Goal: Communication & Community: Answer question/provide support

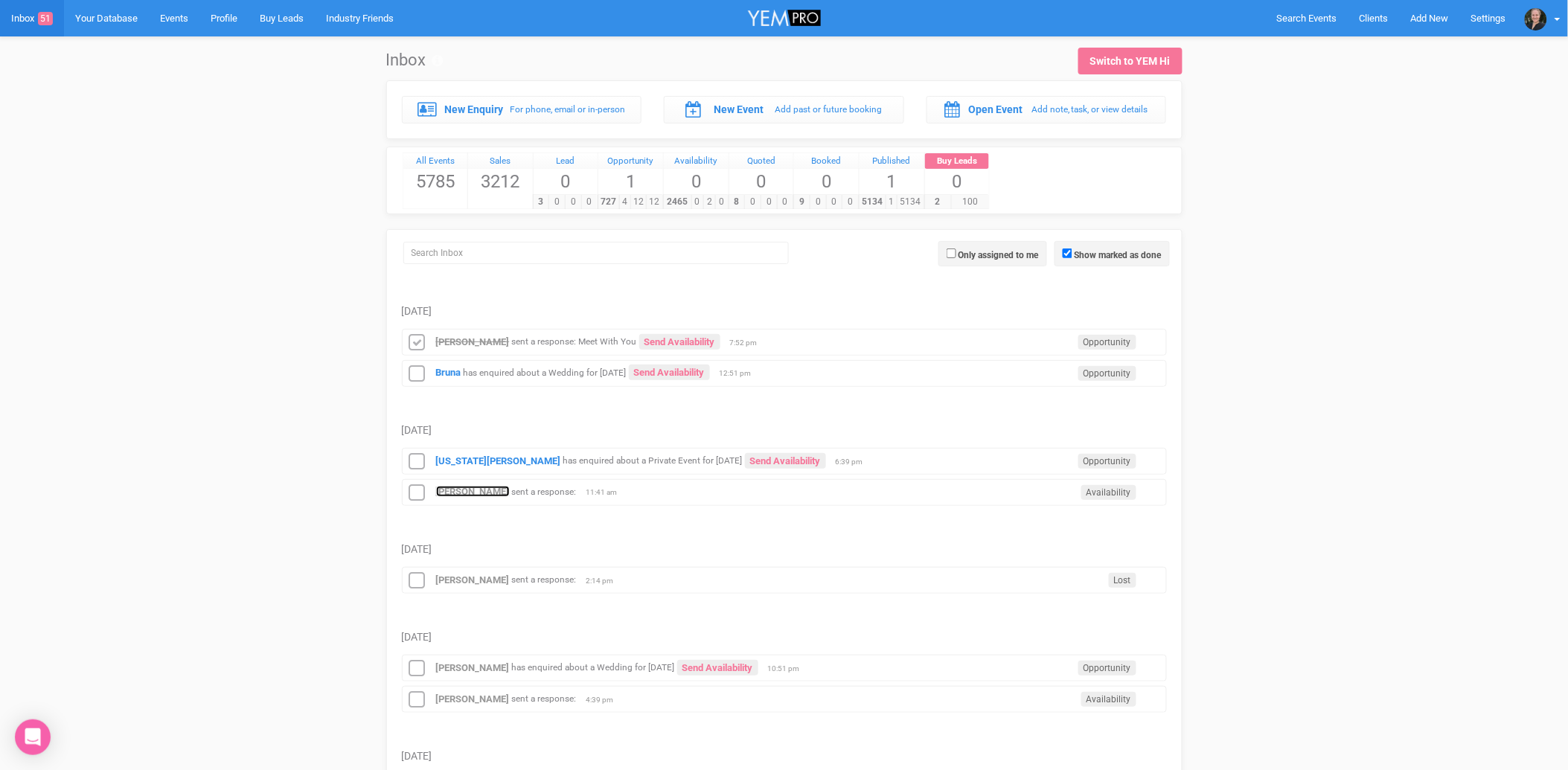
click at [465, 491] on strong "[PERSON_NAME]" at bounding box center [472, 491] width 73 height 11
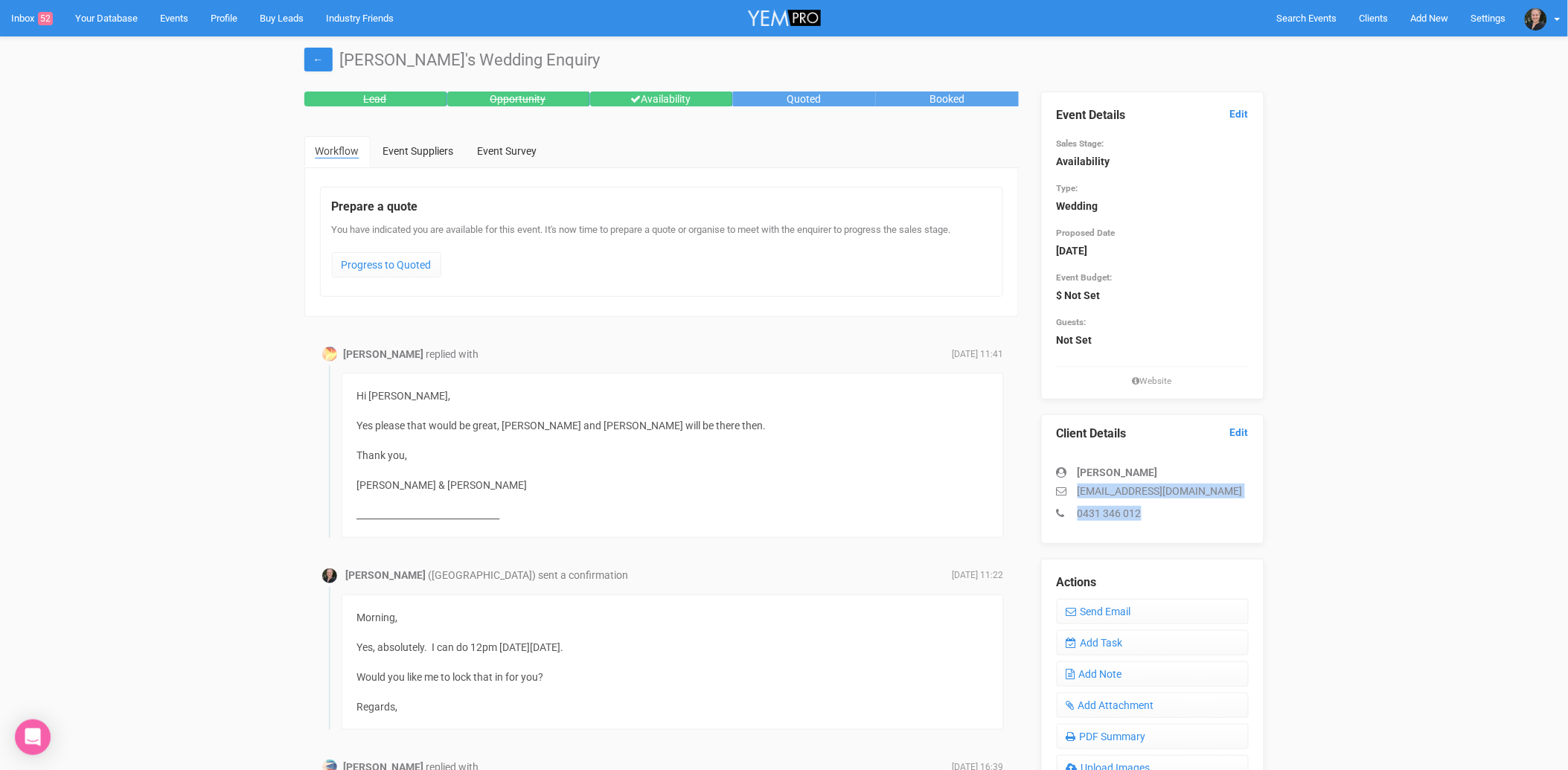
drag, startPoint x: 1078, startPoint y: 491, endPoint x: 1143, endPoint y: 504, distance: 66.3
click at [1143, 504] on div "[PERSON_NAME] [EMAIL_ADDRESS][DOMAIN_NAME] 0431 346 012" at bounding box center [1153, 485] width 192 height 71
copy div "[EMAIL_ADDRESS][DOMAIN_NAME] 0431 346 012"
click at [1251, 536] on div "Client Details Edit [PERSON_NAME] [EMAIL_ADDRESS][DOMAIN_NAME] 0431 346 012" at bounding box center [1153, 479] width 223 height 130
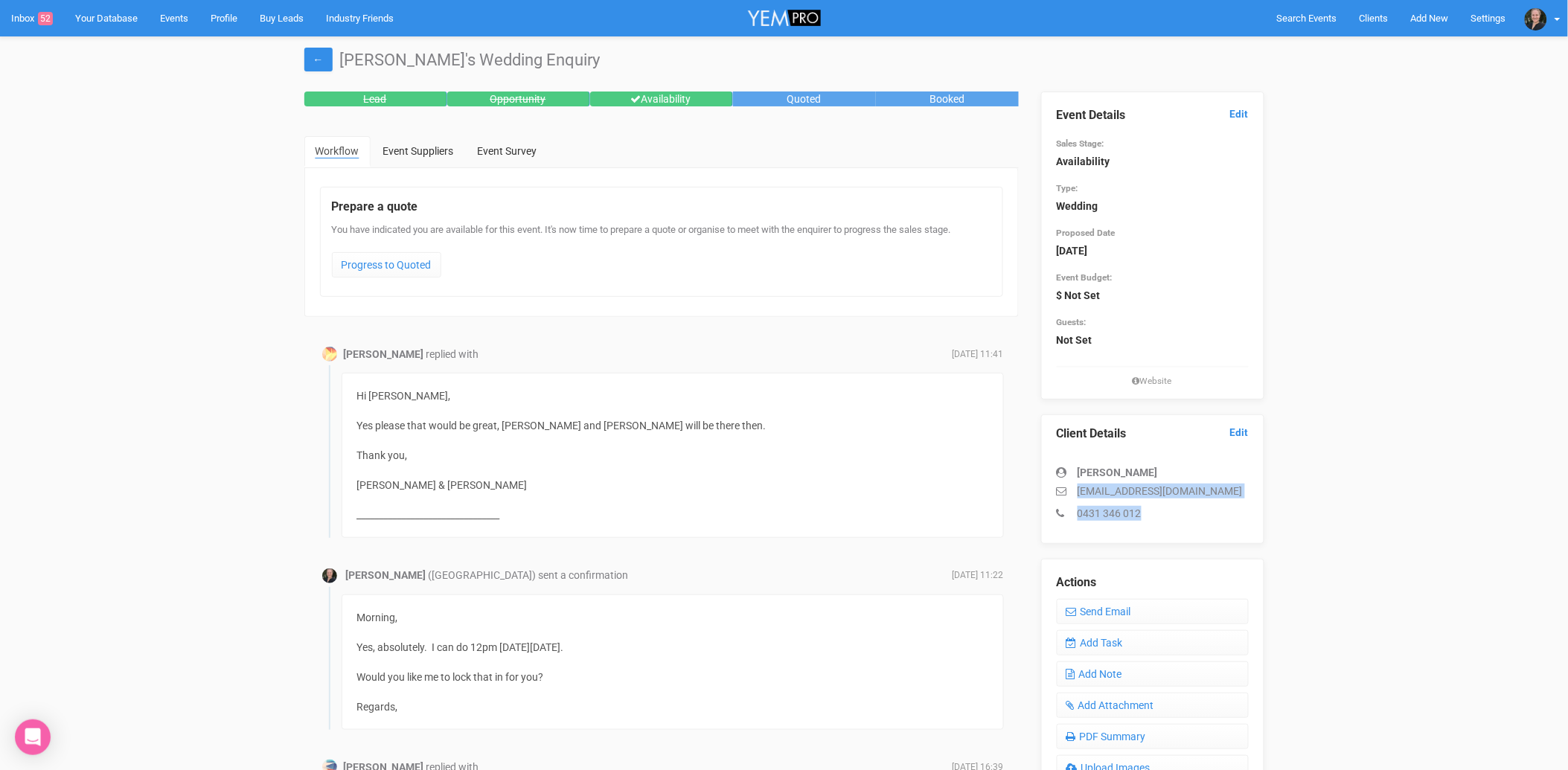
click at [1135, 508] on p "0431 346 012" at bounding box center [1153, 513] width 192 height 15
drag, startPoint x: 1078, startPoint y: 487, endPoint x: 1208, endPoint y: 487, distance: 130.0
click at [1208, 487] on p "[EMAIL_ADDRESS][DOMAIN_NAME]" at bounding box center [1153, 490] width 192 height 15
copy p "[EMAIL_ADDRESS][DOMAIN_NAME]"
click at [1097, 606] on link "Send Email" at bounding box center [1153, 611] width 192 height 25
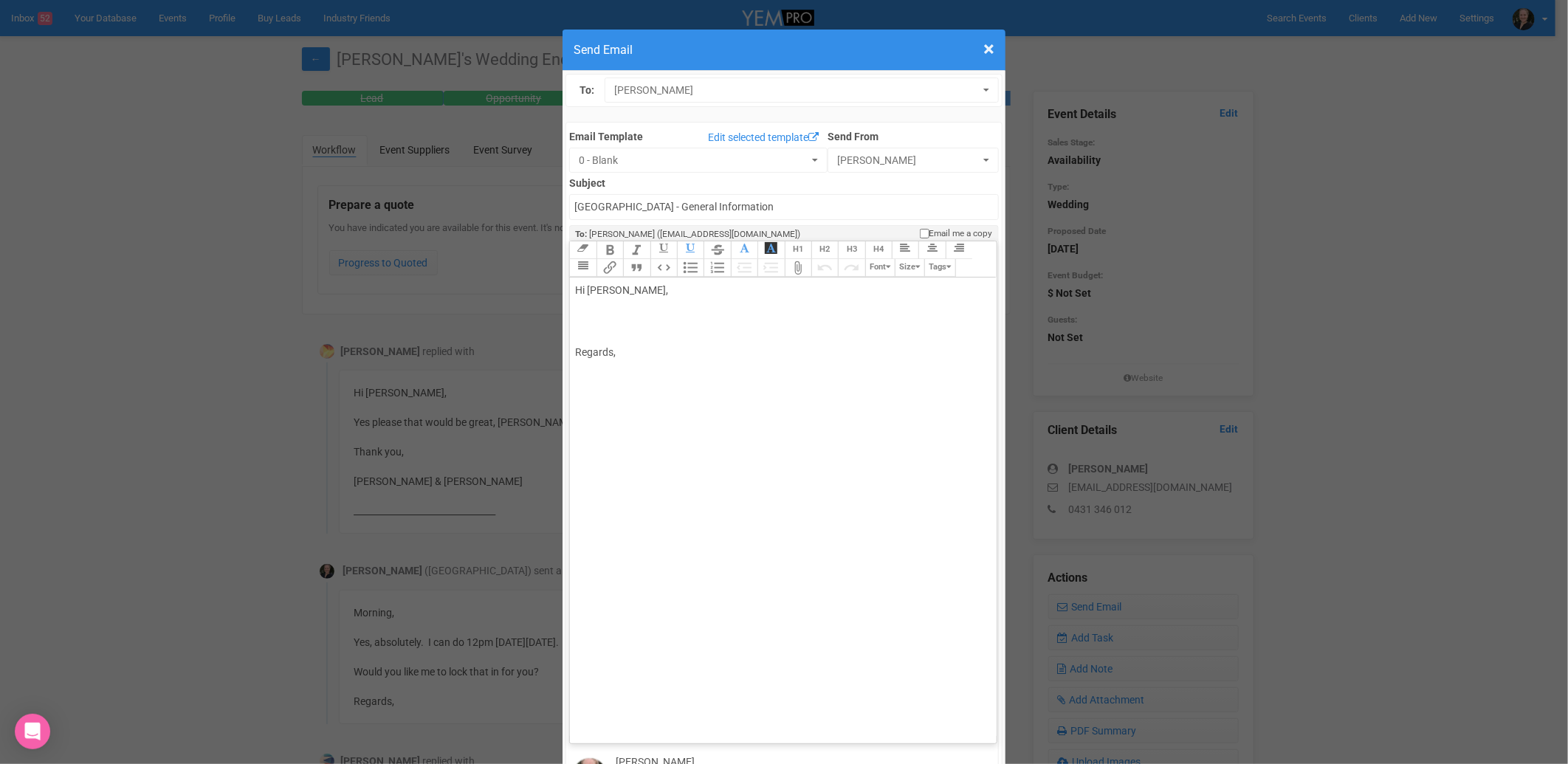
click at [638, 283] on div "Hi [PERSON_NAME], Regards," at bounding box center [780, 322] width 411 height 77
click at [628, 283] on div "Hi [PERSON_NAME], Regards," at bounding box center [780, 322] width 411 height 77
paste trix-editor "<div>Hi [PERSON_NAME],<br><br><span style="font-family: Aptos, Aptos_EmbeddedFo…"
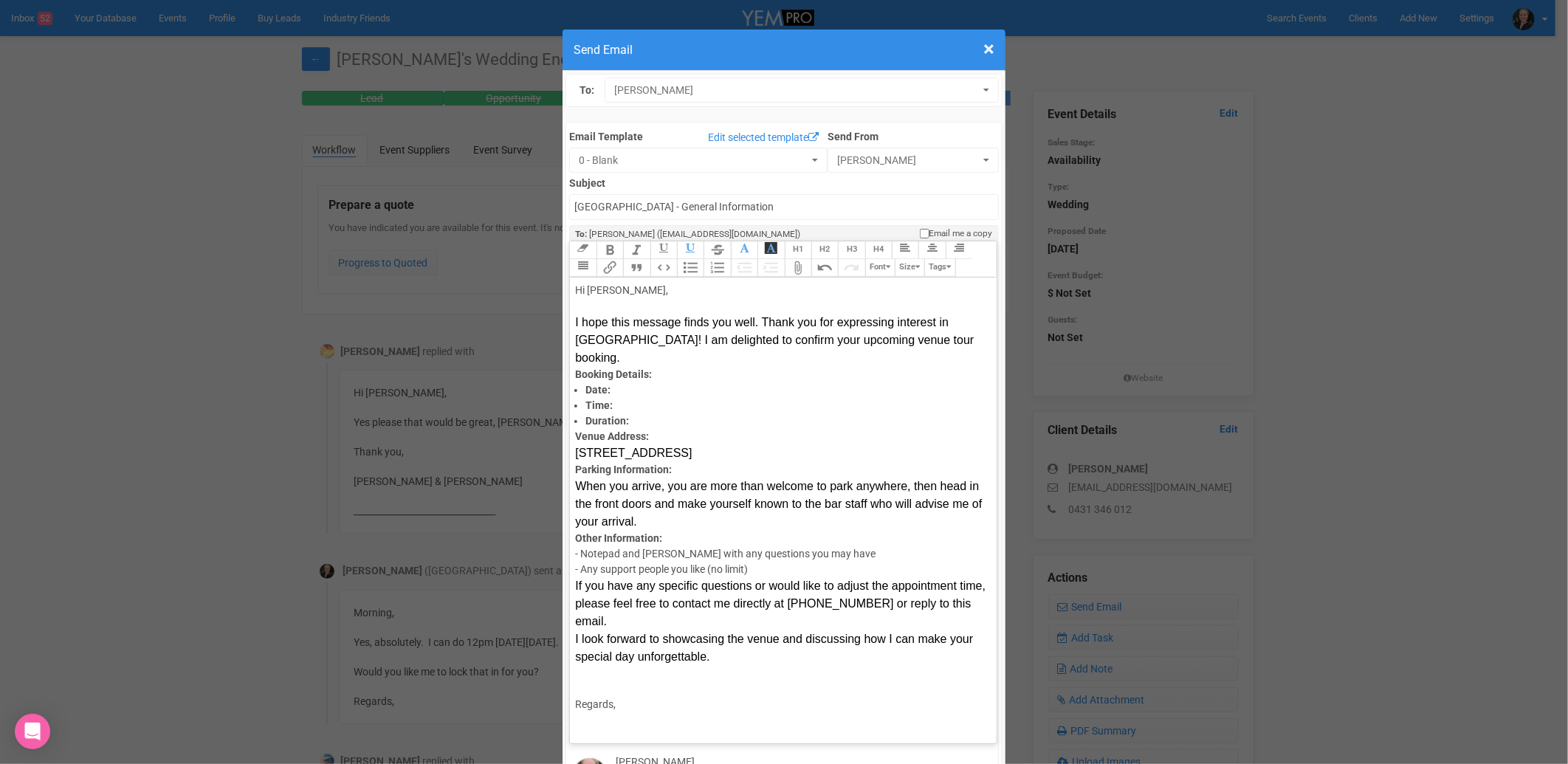
click at [570, 308] on trix-editor "Hi [PERSON_NAME], I hope this message finds you well. Thank you for expressing …" at bounding box center [783, 507] width 426 height 459
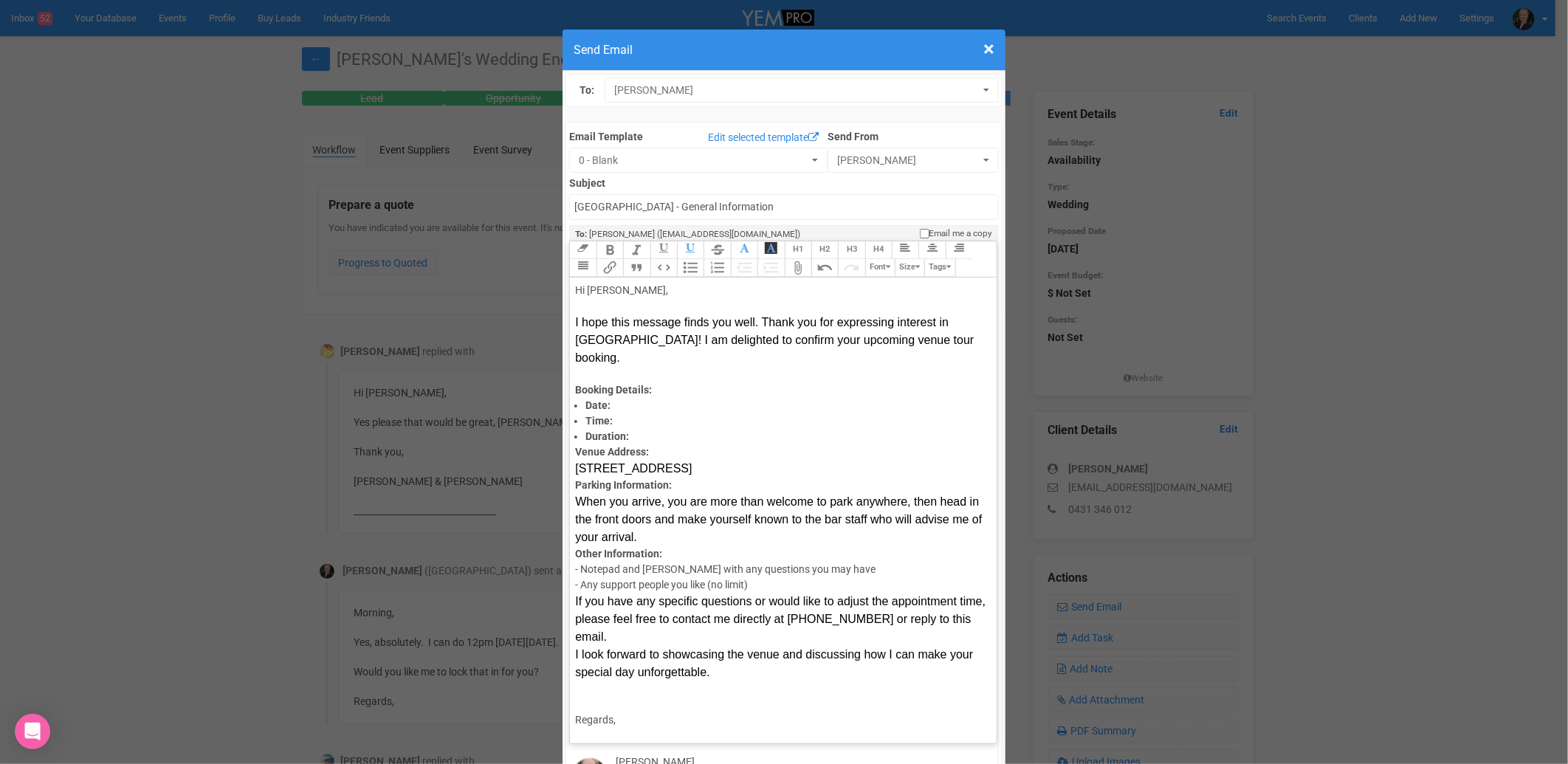
click at [570, 387] on trix-editor "Hi [PERSON_NAME], I hope this message finds you well. Thank you for expressing …" at bounding box center [783, 507] width 426 height 459
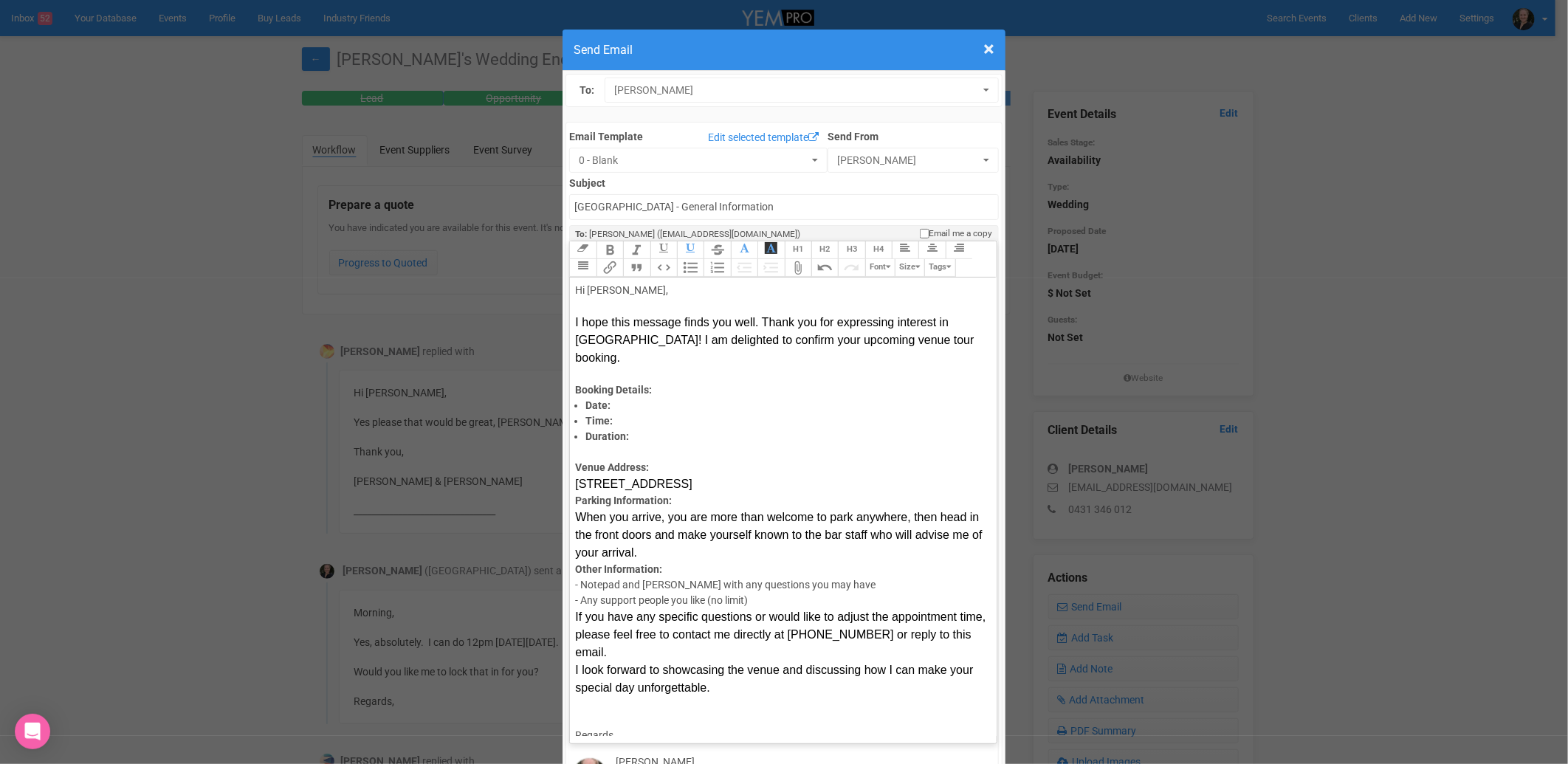
click at [570, 437] on trix-editor "Hi [PERSON_NAME], I hope this message finds you well. Thank you for expressing …" at bounding box center [783, 507] width 426 height 459
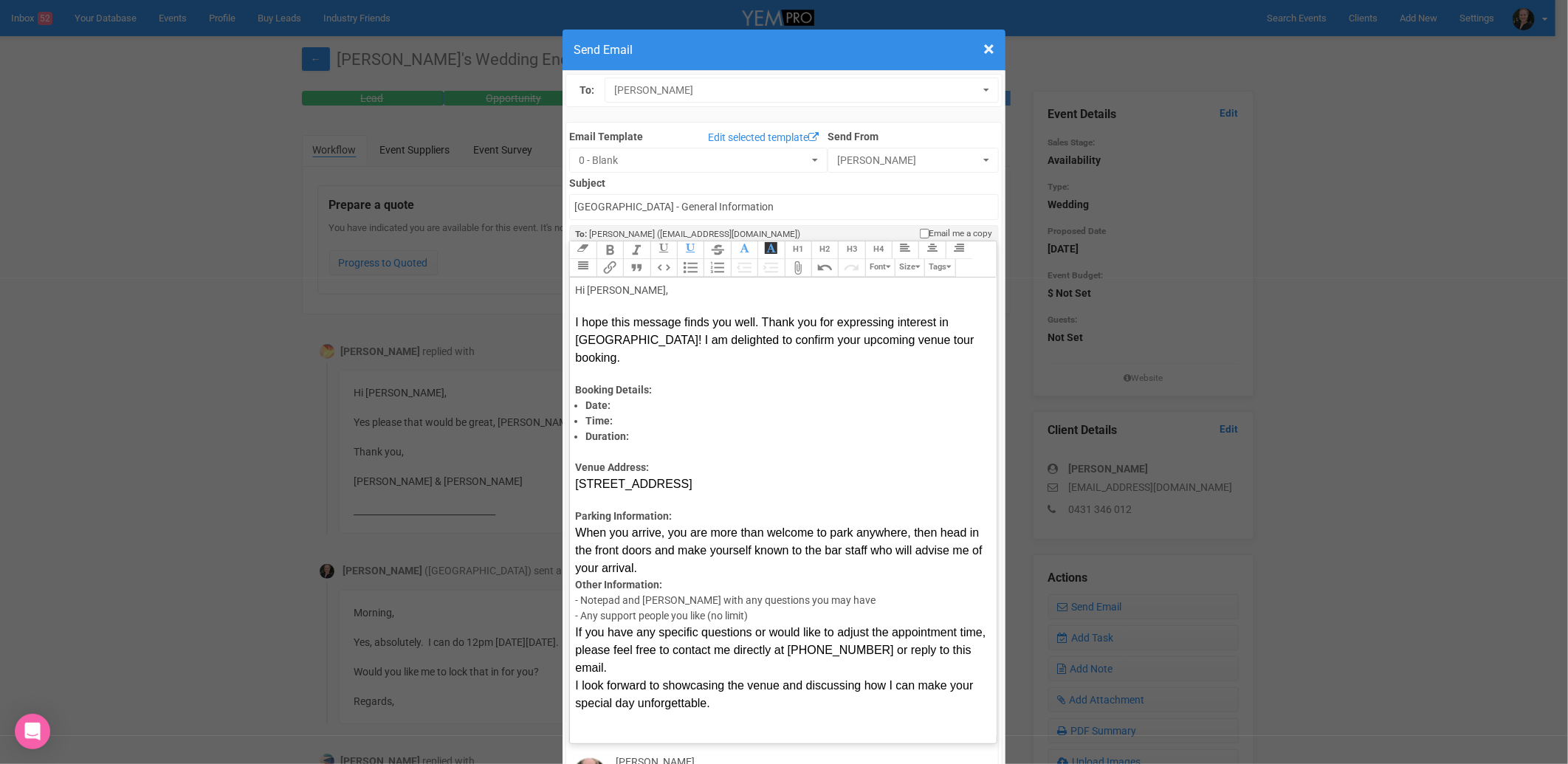
click at [570, 521] on trix-editor "Hi [PERSON_NAME], I hope this message finds you well. Thank you for expressing …" at bounding box center [783, 507] width 426 height 459
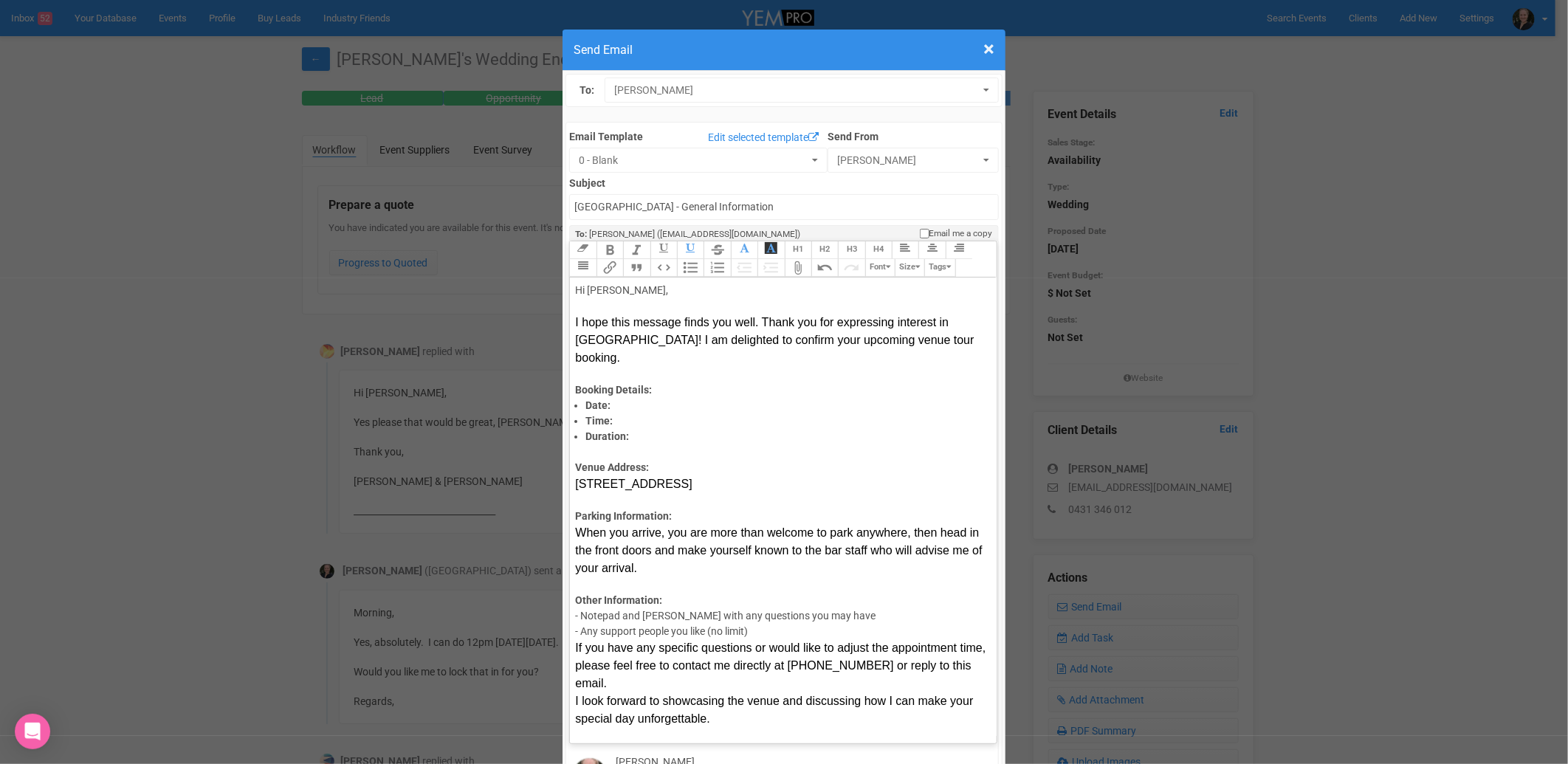
click at [570, 587] on trix-editor "Hi [PERSON_NAME], I hope this message finds you well. Thank you for expressing …" at bounding box center [783, 507] width 426 height 459
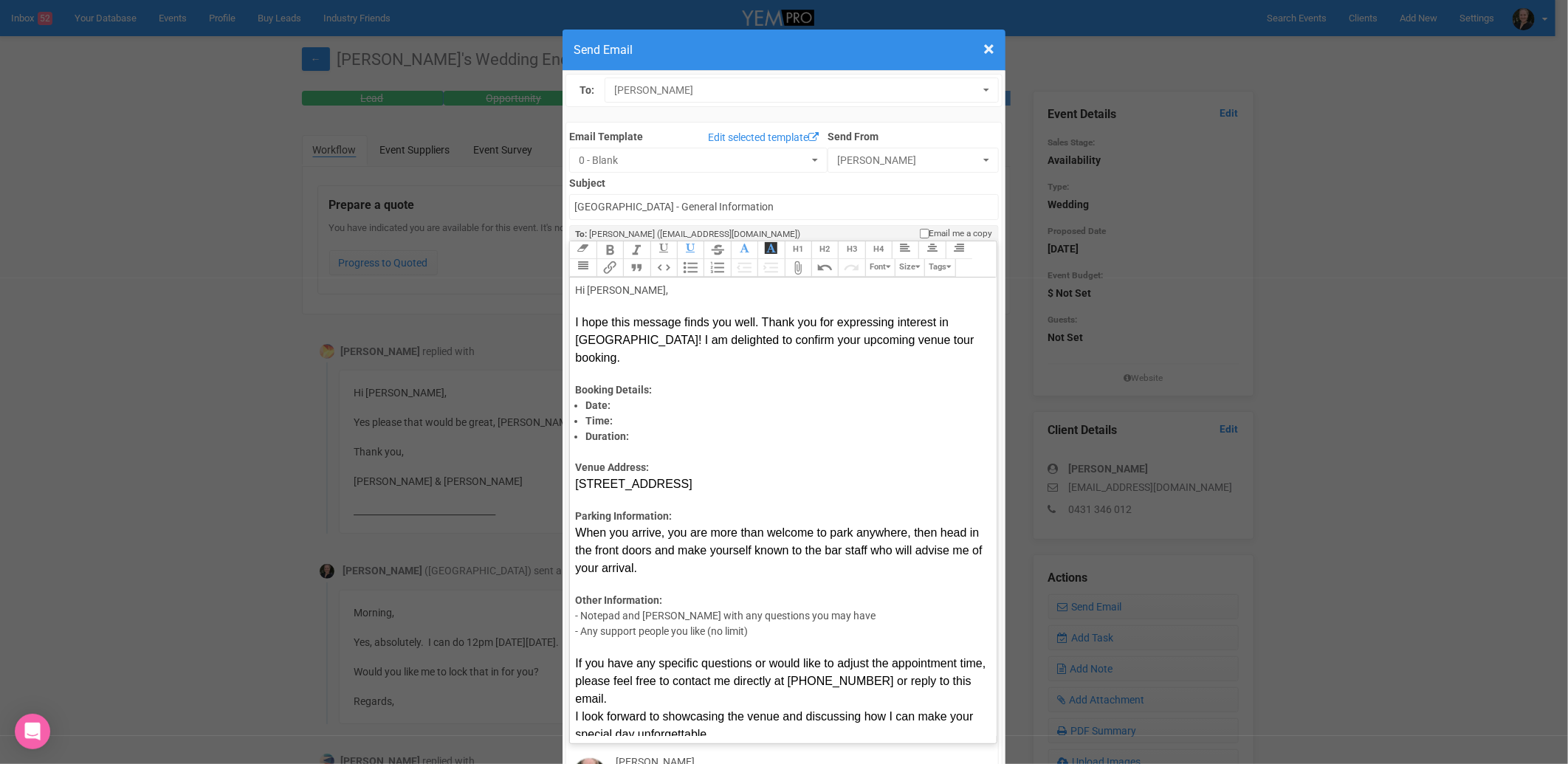
click at [575, 711] on span "I look forward to showcasing the venue and discussing how I can make your speci…" at bounding box center [774, 725] width 398 height 30
click at [661, 708] on div "I look forward to showcasing the venue and discussing how I can make your speci…" at bounding box center [780, 734] width 411 height 51
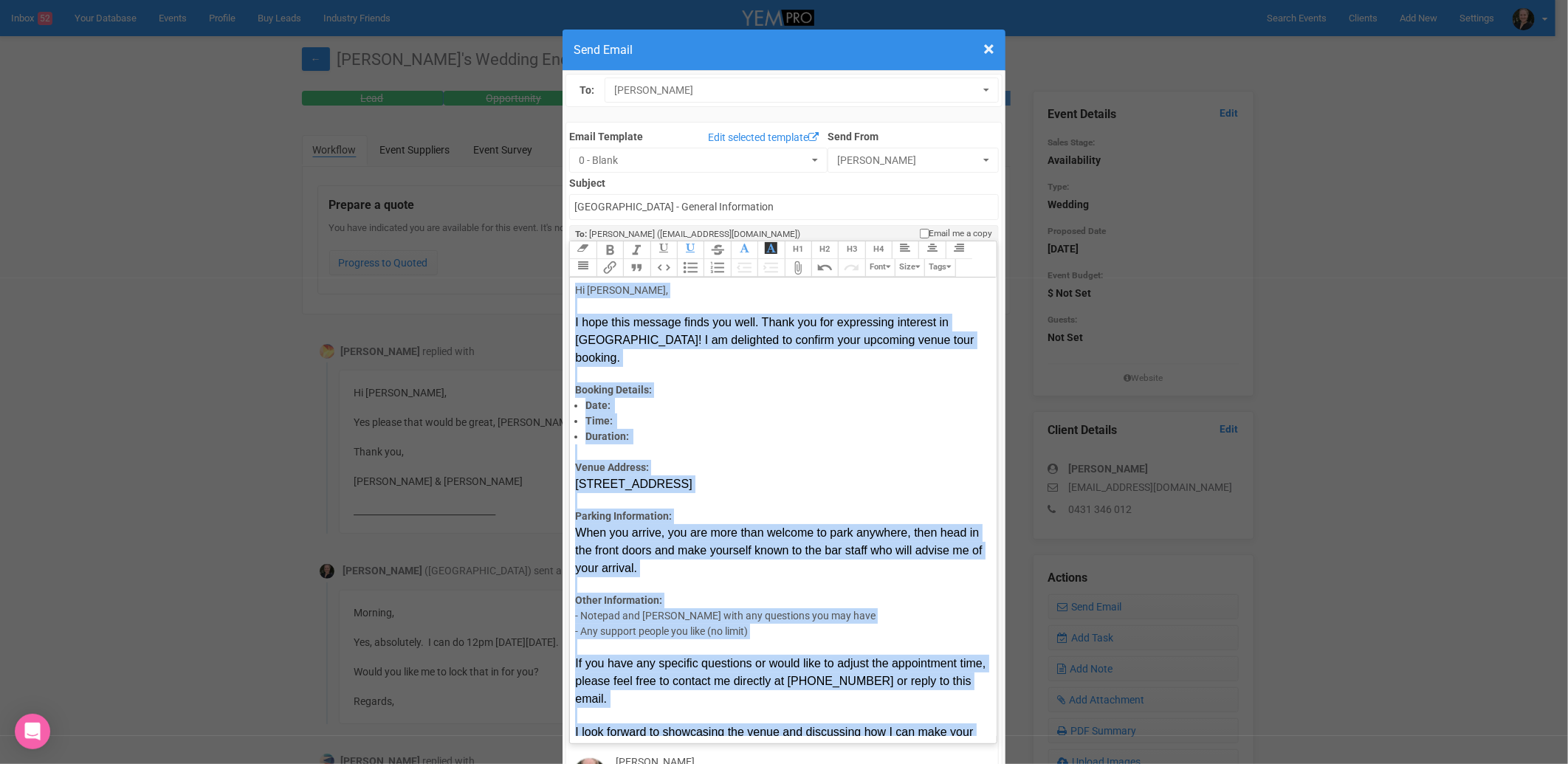
drag, startPoint x: 657, startPoint y: 674, endPoint x: 566, endPoint y: 215, distance: 467.9
click at [570, 242] on div "Link Unlink Bold Italic Strikethrough H1 H2 H3 H4 Link Quote Code Bullets Numbe…" at bounding box center [783, 489] width 426 height 494
click at [881, 259] on button "Font" at bounding box center [880, 267] width 29 height 18
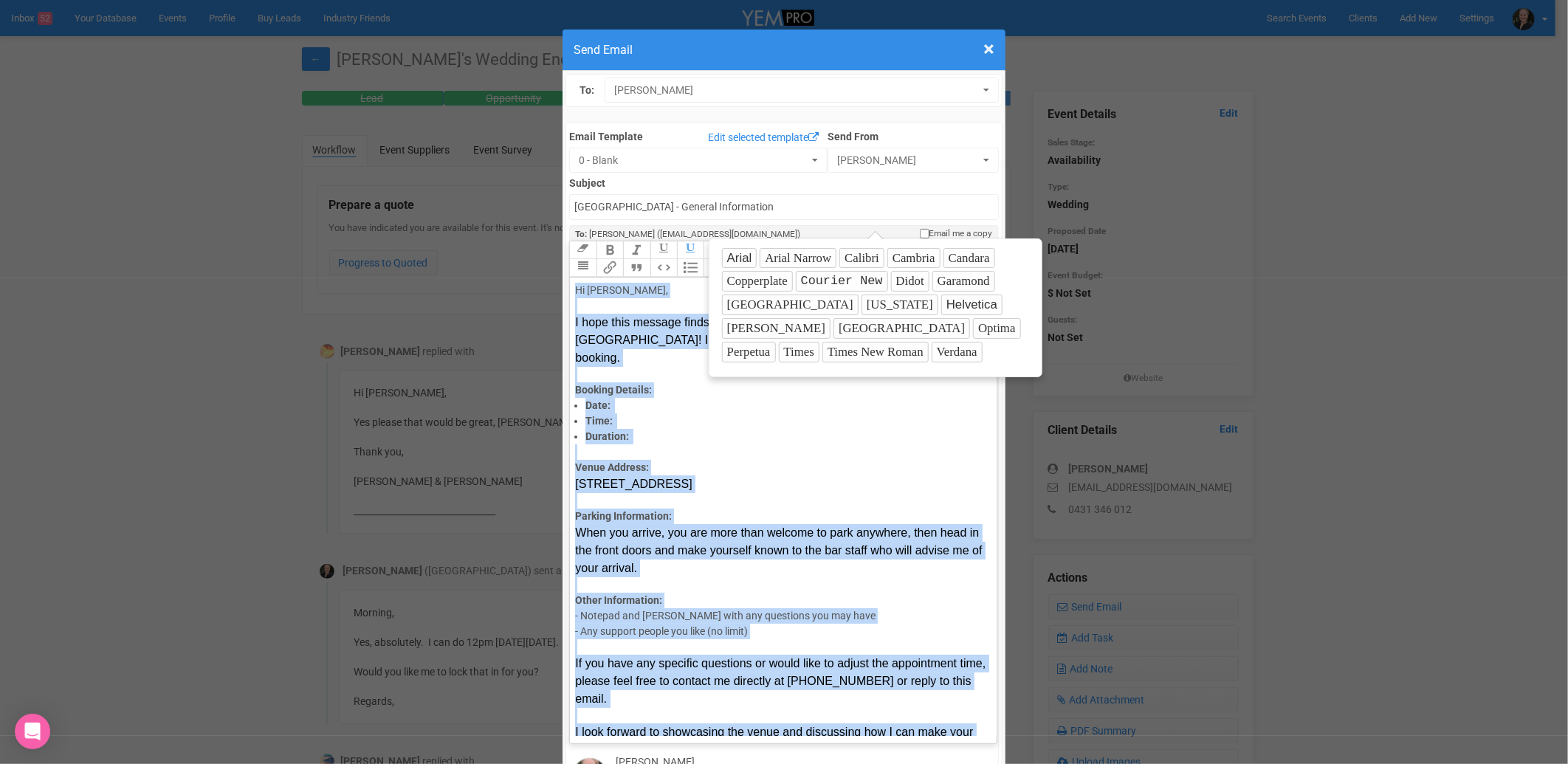
click at [903, 259] on button "Size" at bounding box center [910, 267] width 29 height 18
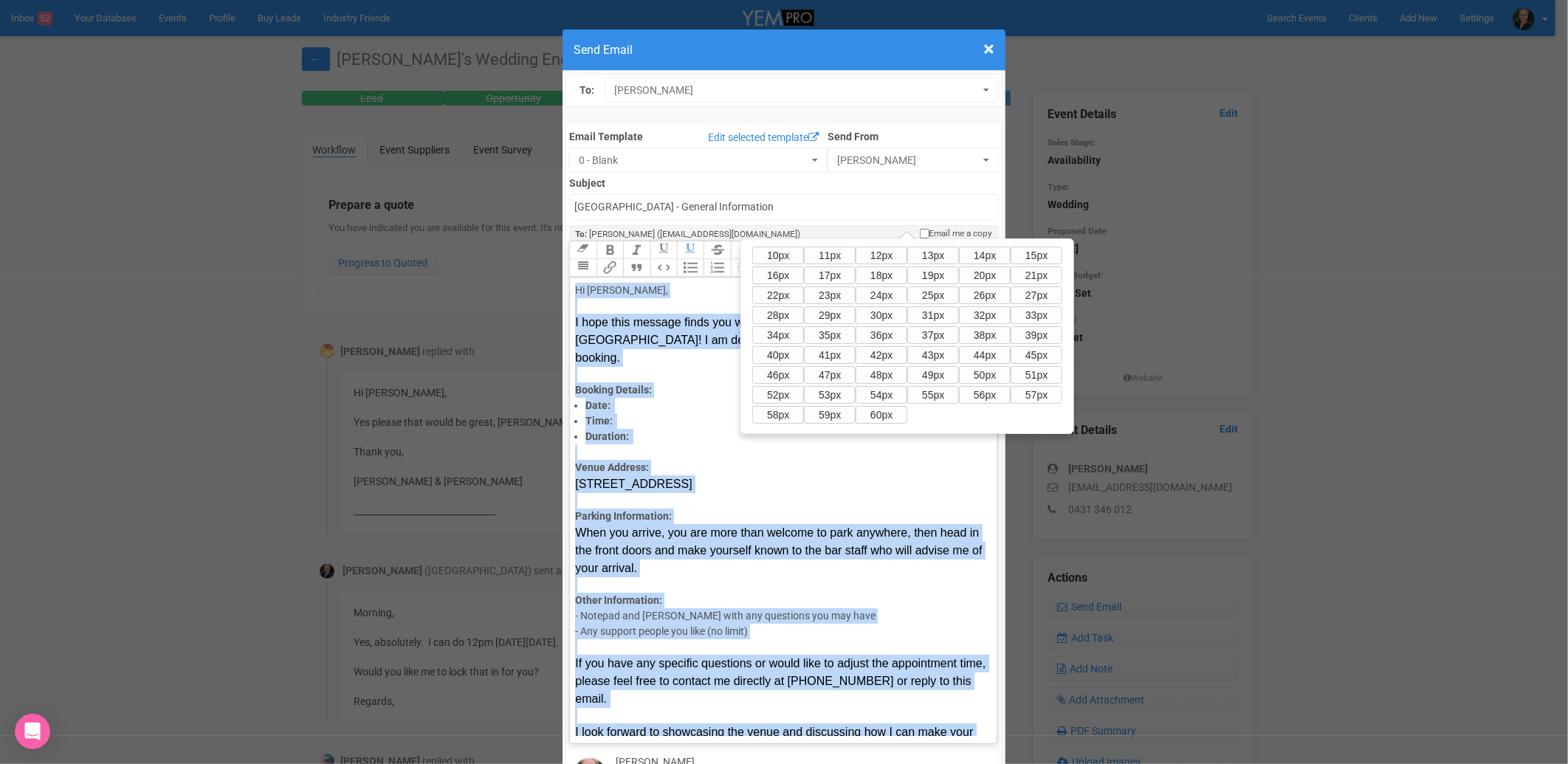
click at [1010, 264] on button "15px" at bounding box center [1036, 255] width 52 height 18
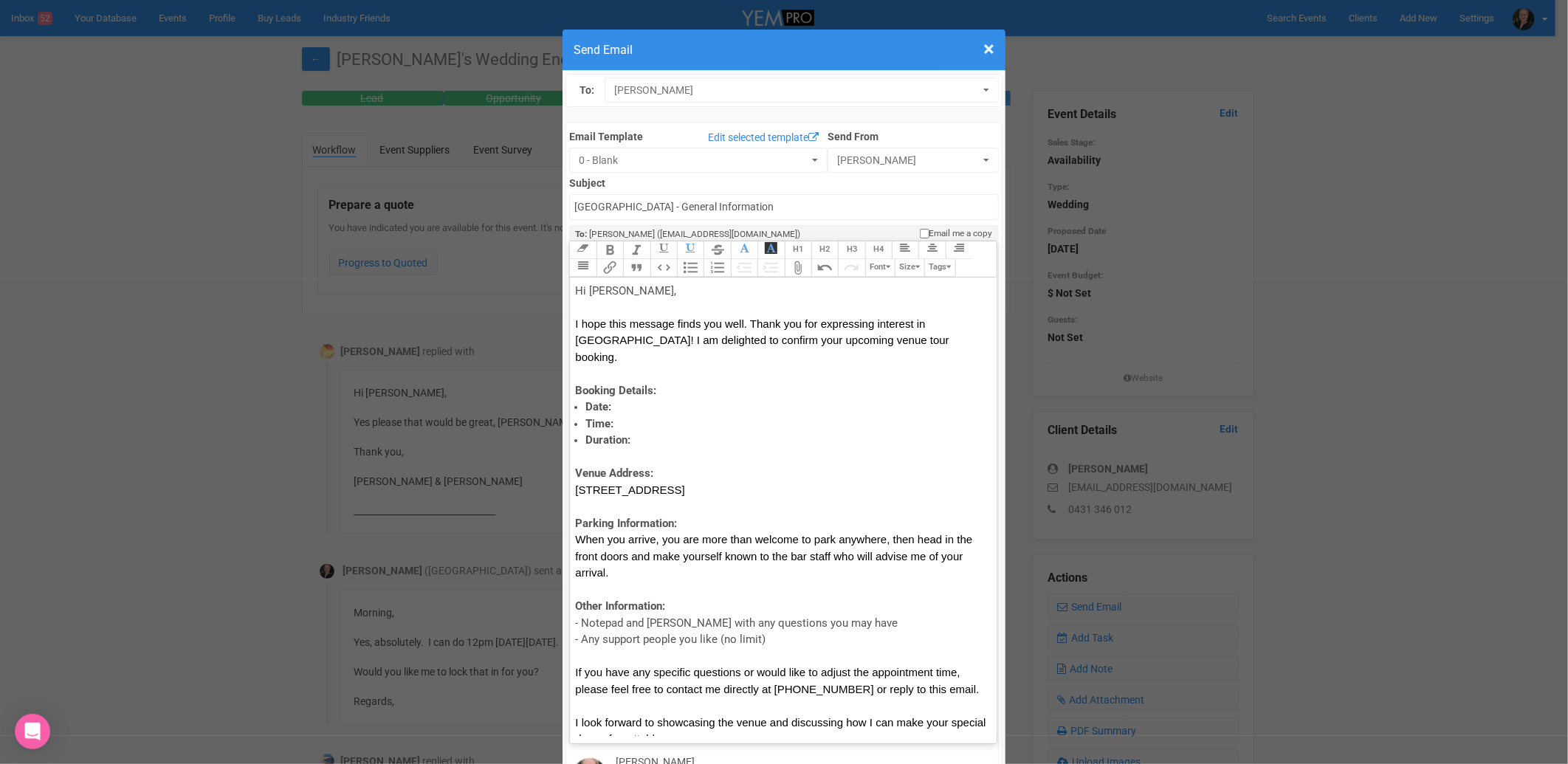
click at [885, 263] on icon "button" at bounding box center [888, 267] width 5 height 8
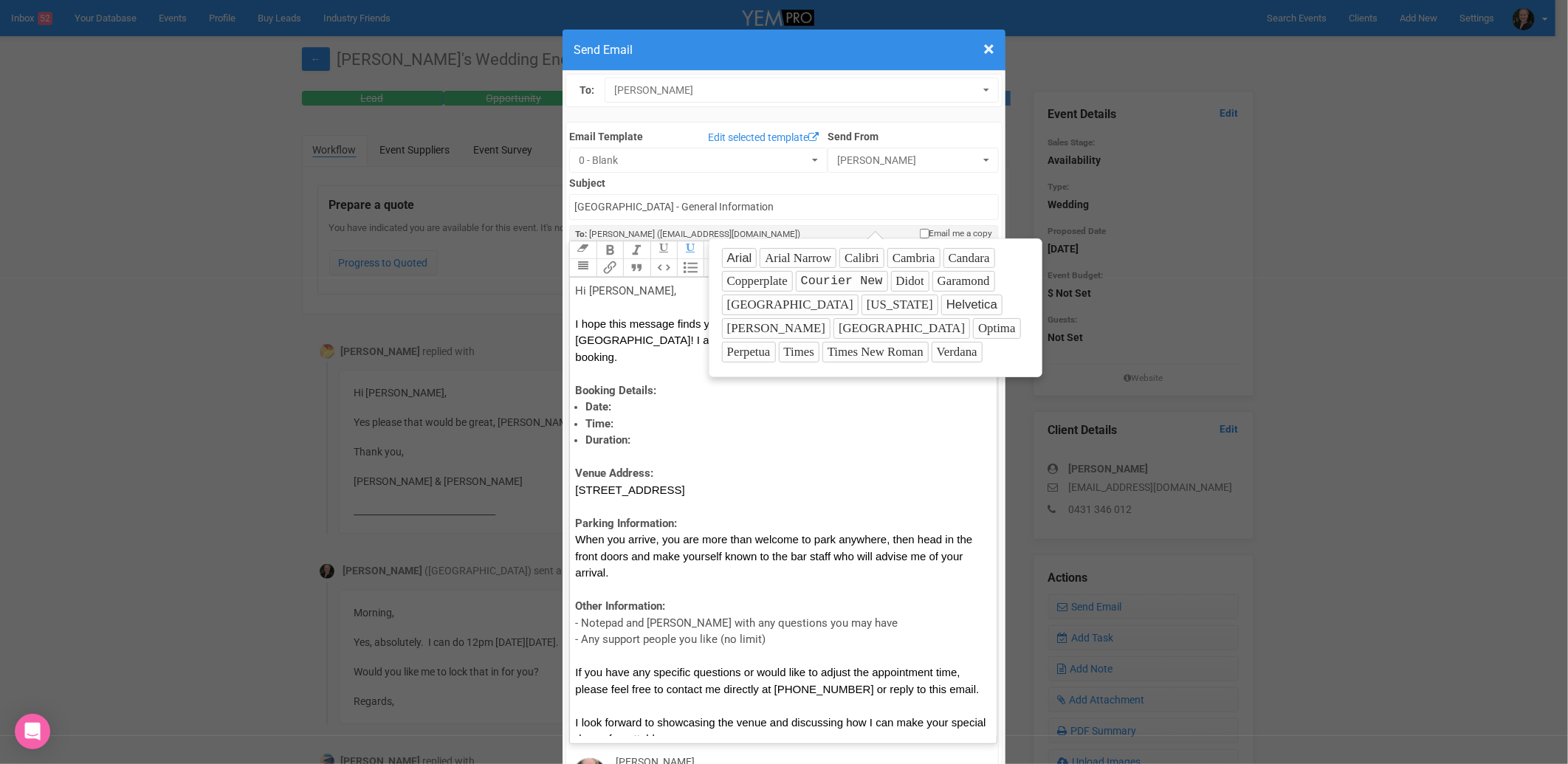
click at [973, 331] on button "Optima" at bounding box center [996, 329] width 47 height 21
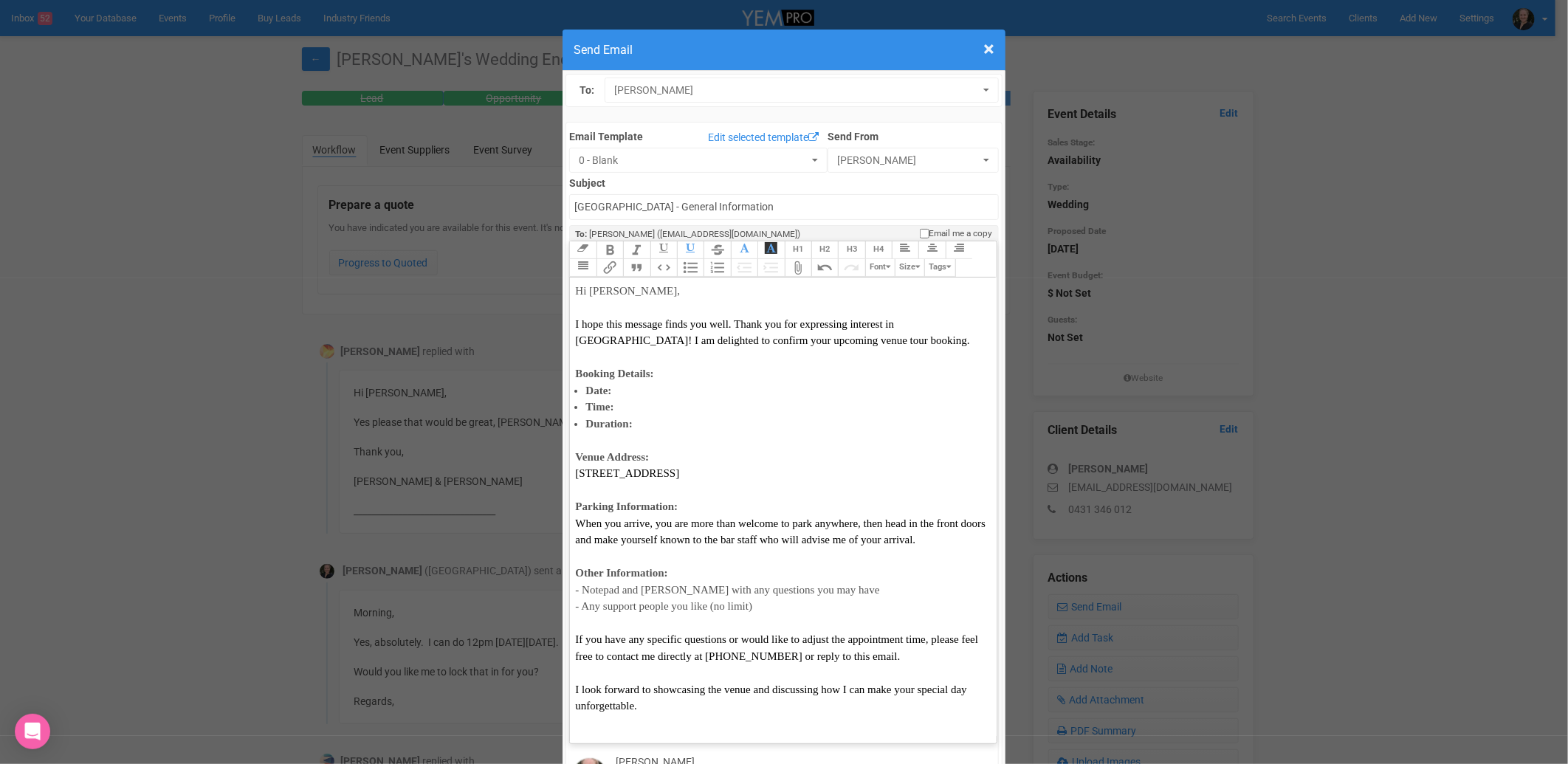
click at [879, 259] on button "Font" at bounding box center [880, 267] width 29 height 18
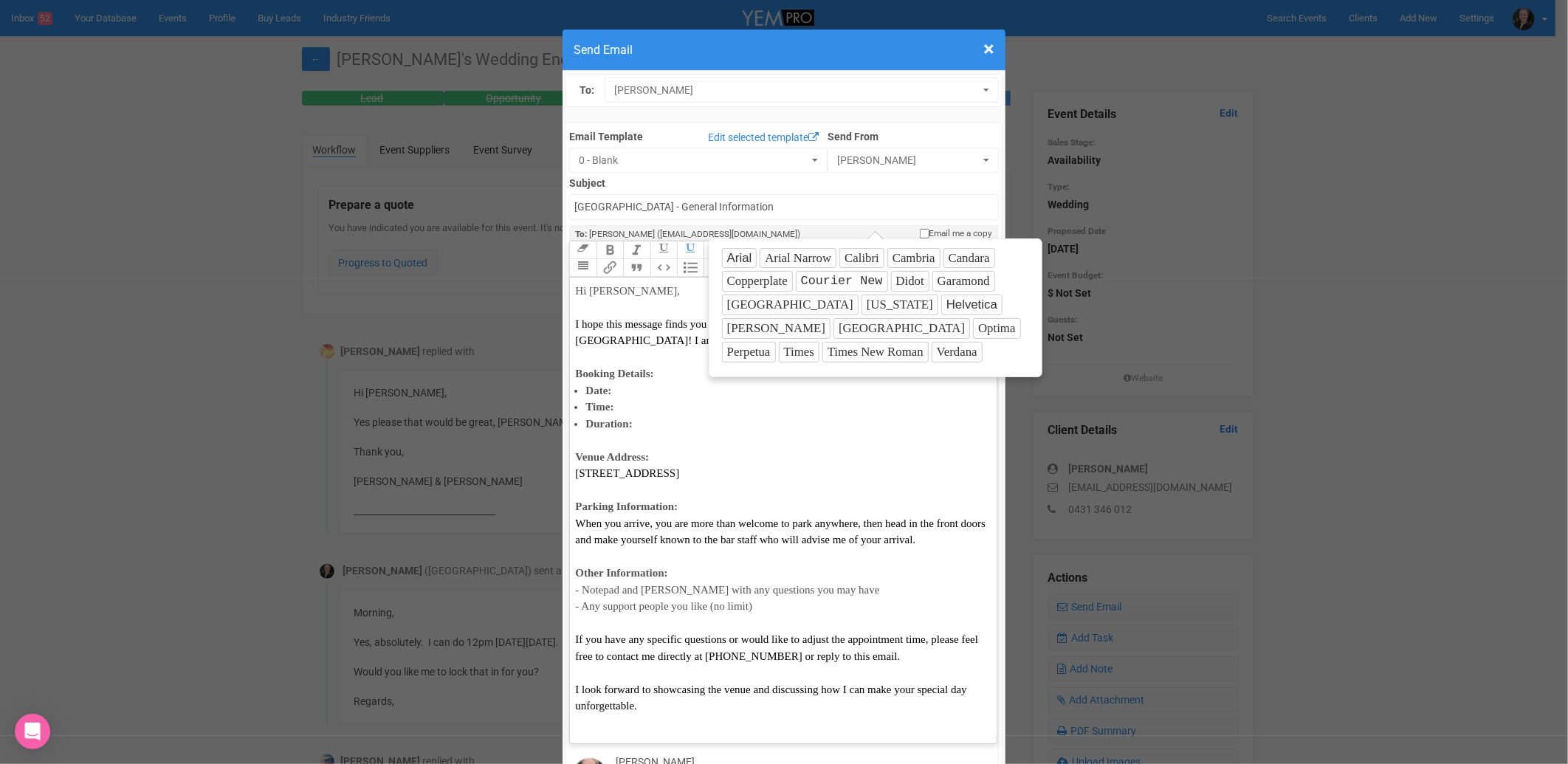
click at [861, 305] on button "[US_STATE]" at bounding box center [899, 305] width 77 height 21
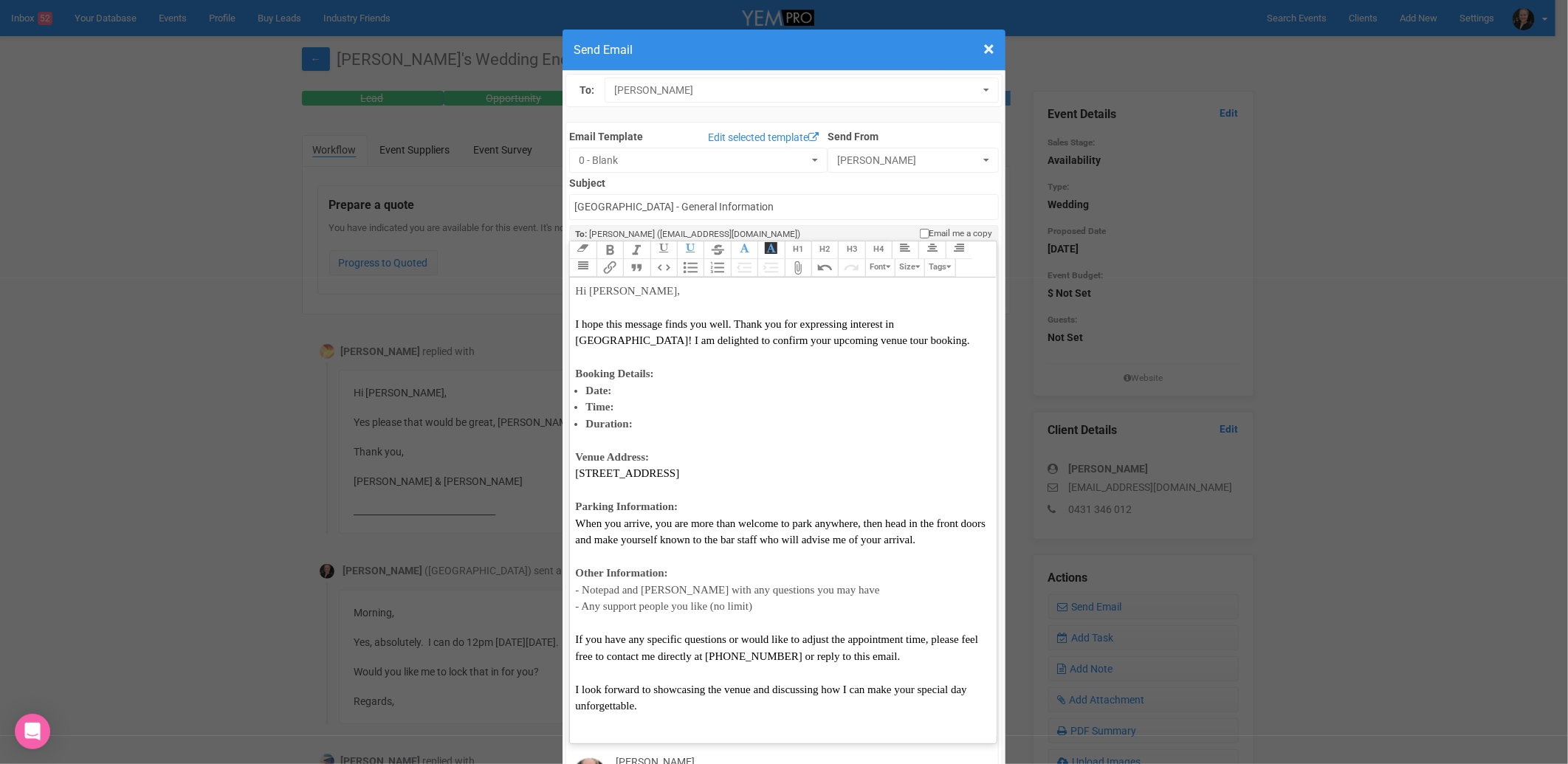
drag, startPoint x: 737, startPoint y: 201, endPoint x: 526, endPoint y: 200, distance: 211.0
click at [740, 243] on icon "button" at bounding box center [744, 247] width 9 height 10
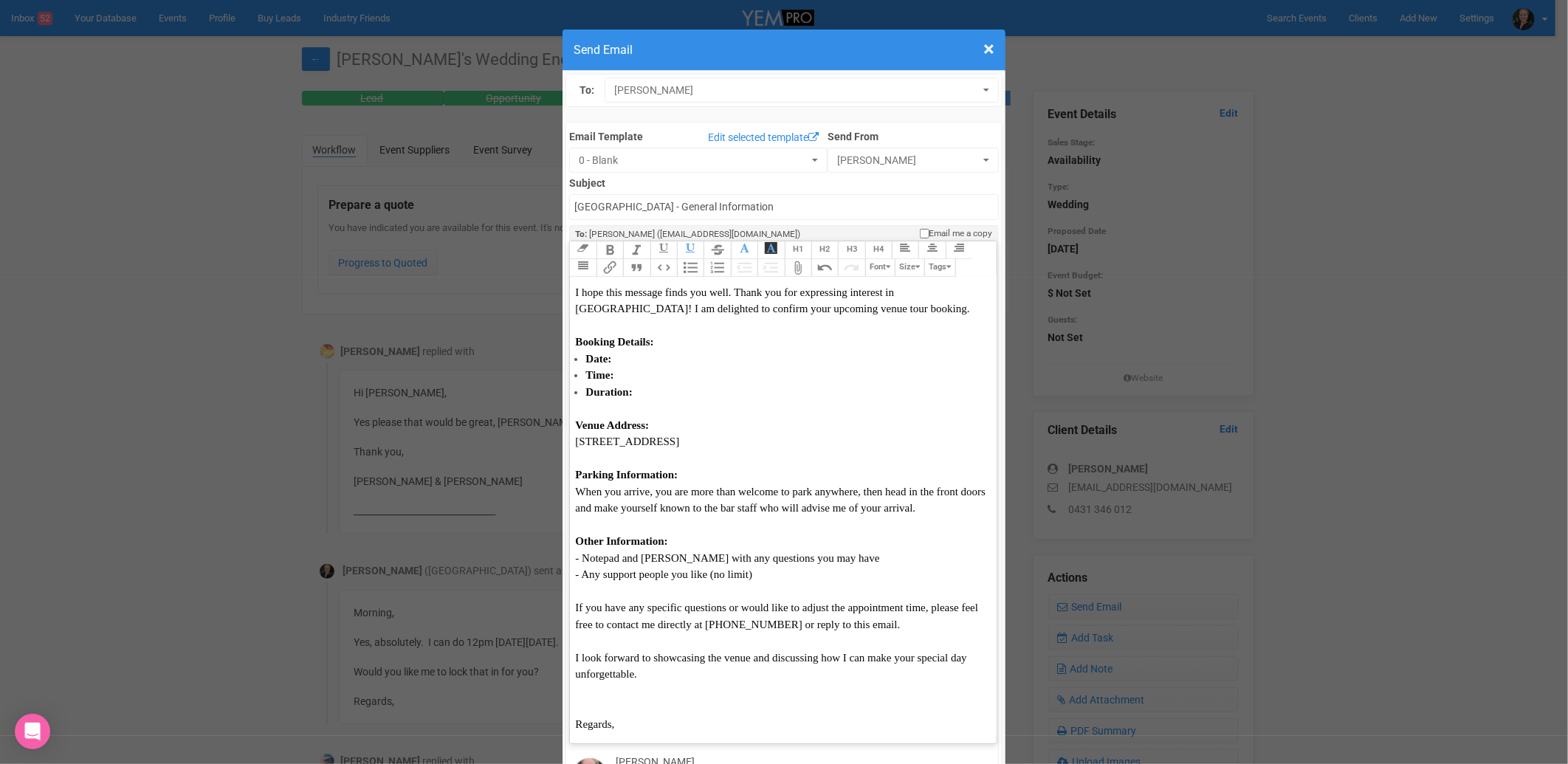
scroll to position [50, 0]
click at [722, 680] on div "Regards," at bounding box center [780, 705] width 411 height 50
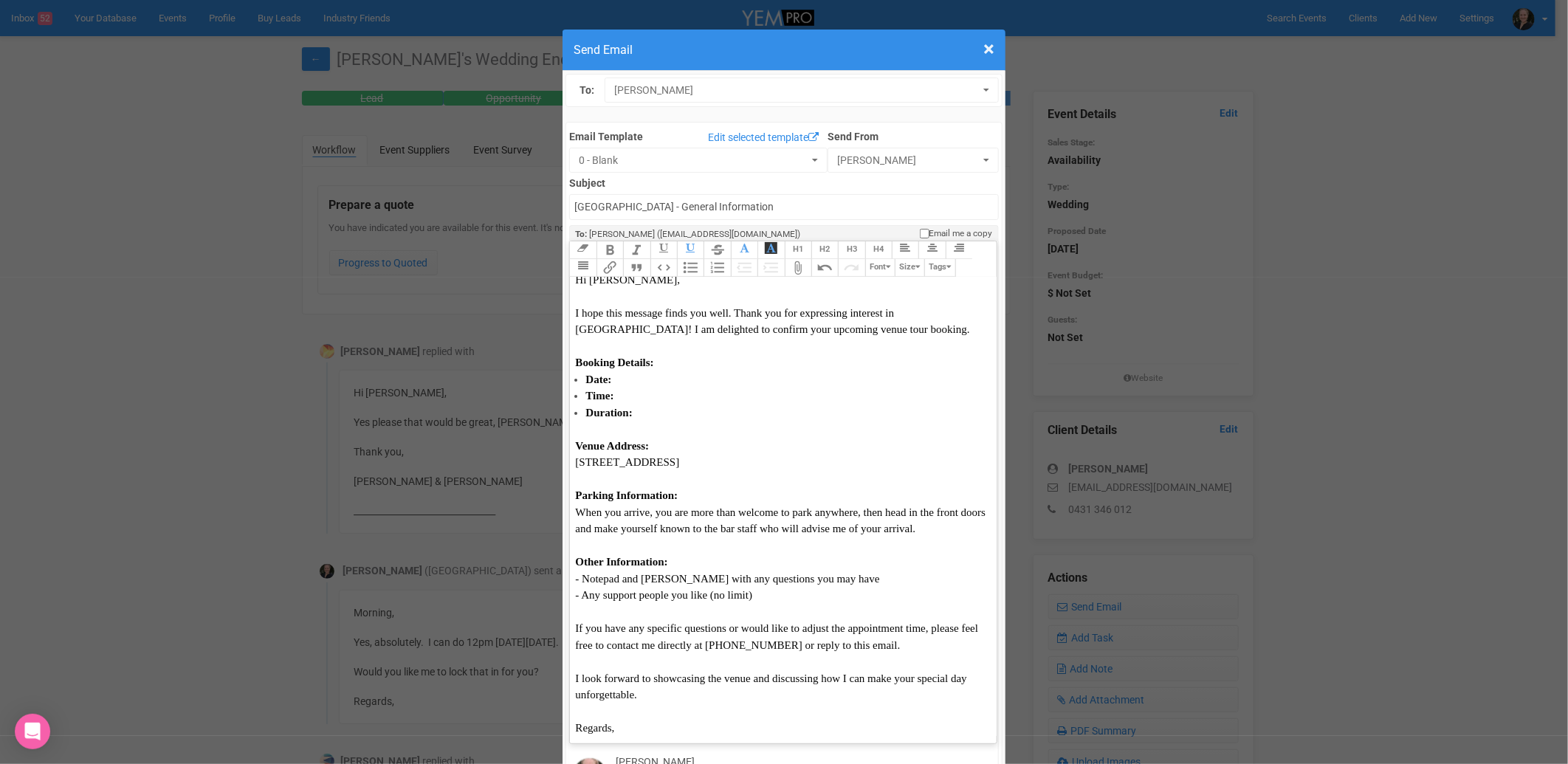
scroll to position [0, 0]
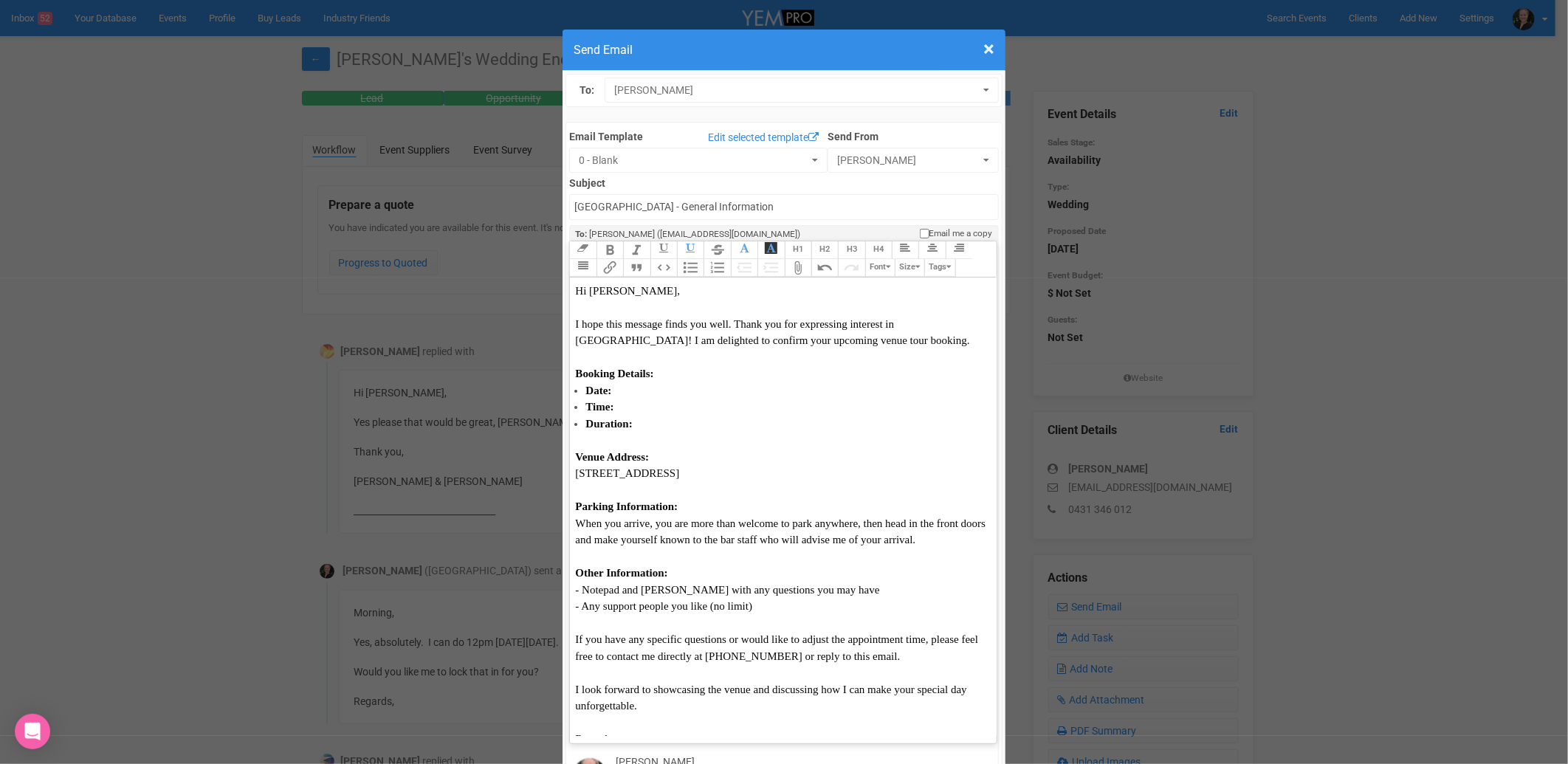
click at [641, 383] on li "Date:" at bounding box center [786, 391] width 400 height 17
click at [618, 285] on span "Hi [PERSON_NAME], I hope this message finds you well. Thank you for expressing …" at bounding box center [772, 316] width 394 height 62
type trix-editor "<div><span style="font-family: [US_STATE]; font-size: 15px; color: rgb(10, 10, …"
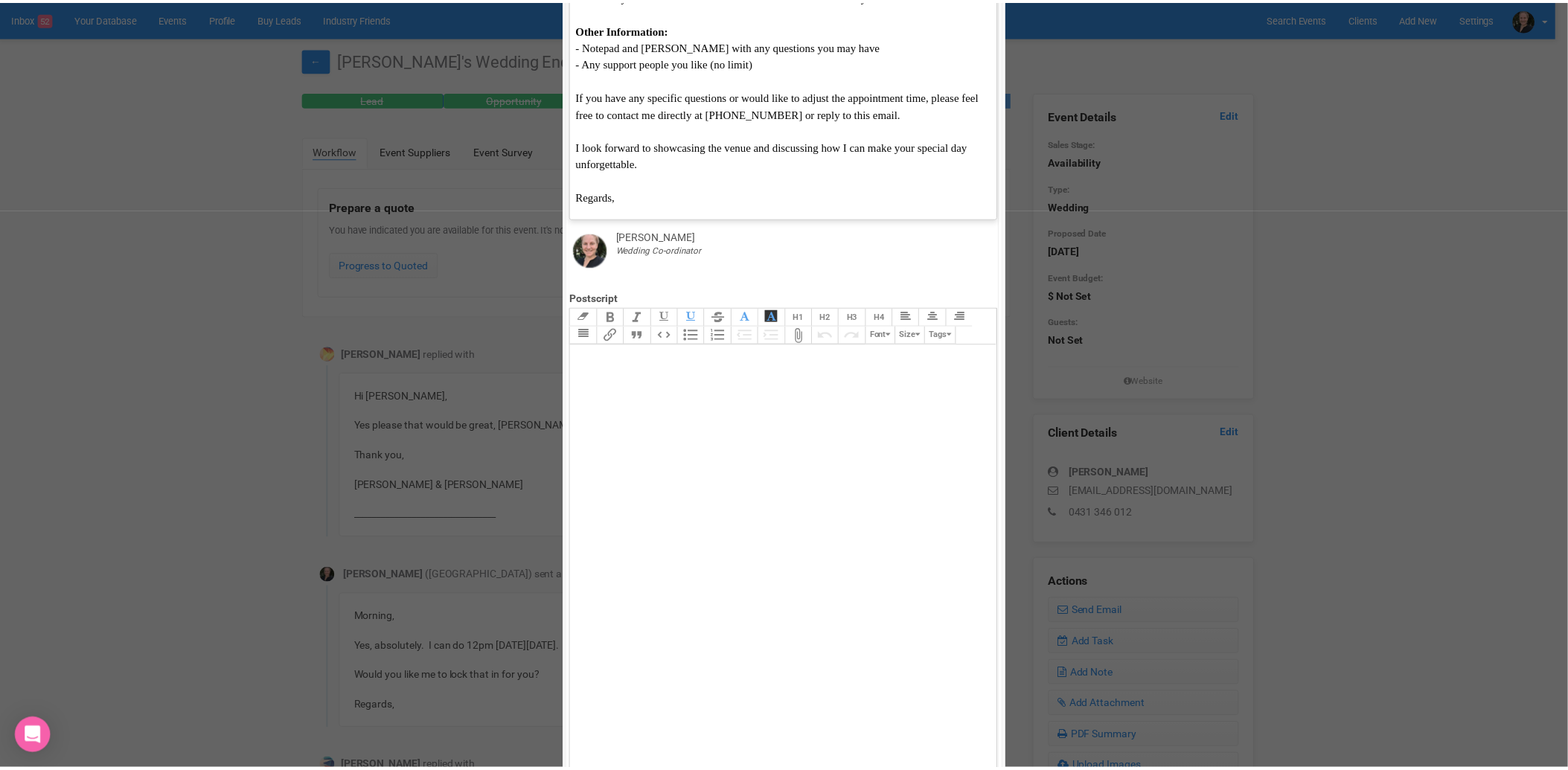
scroll to position [685, 0]
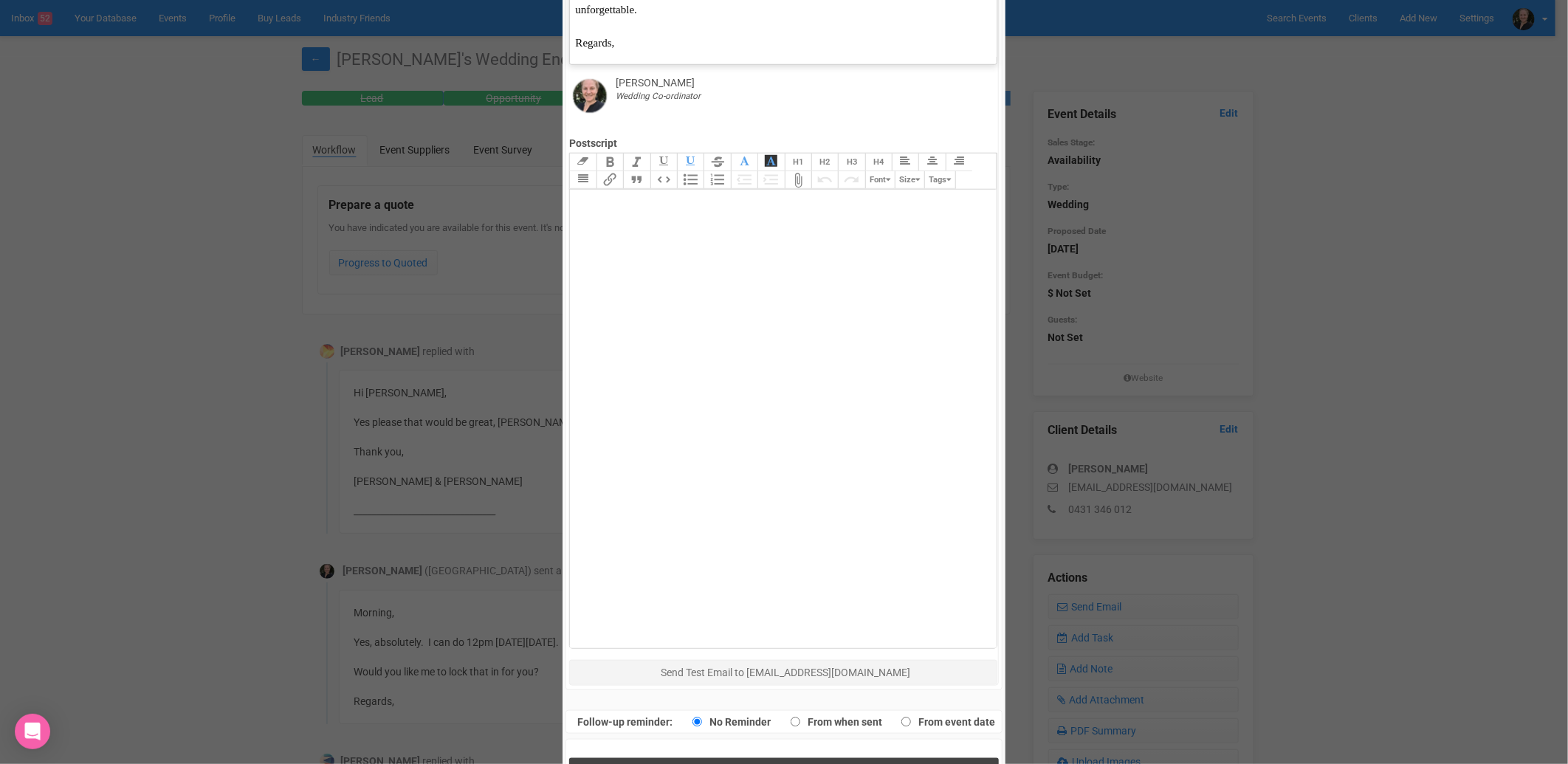
click at [771, 763] on span "Send Response" at bounding box center [787, 773] width 81 height 14
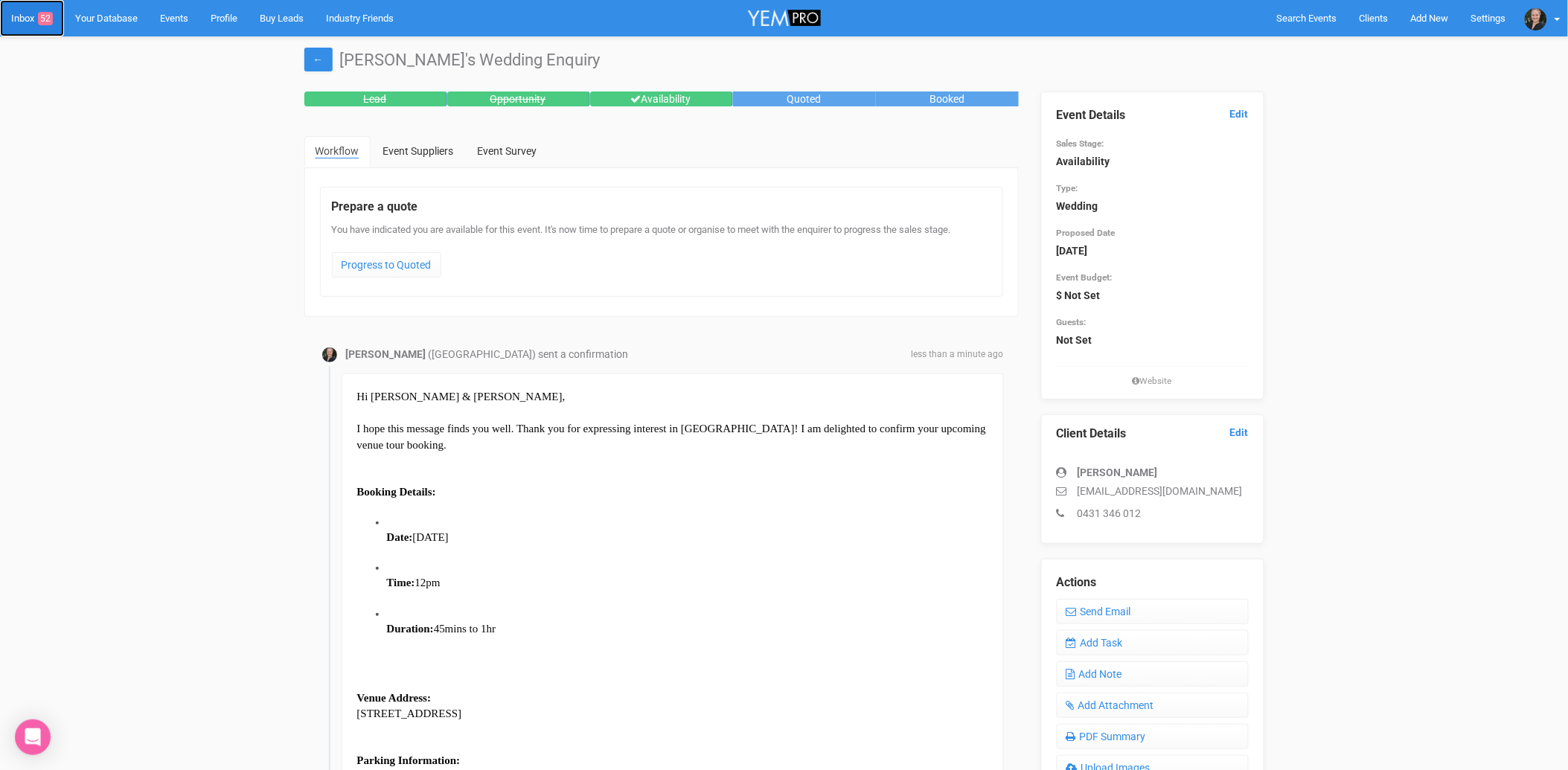
click at [23, 24] on link "Inbox 52" at bounding box center [32, 18] width 64 height 37
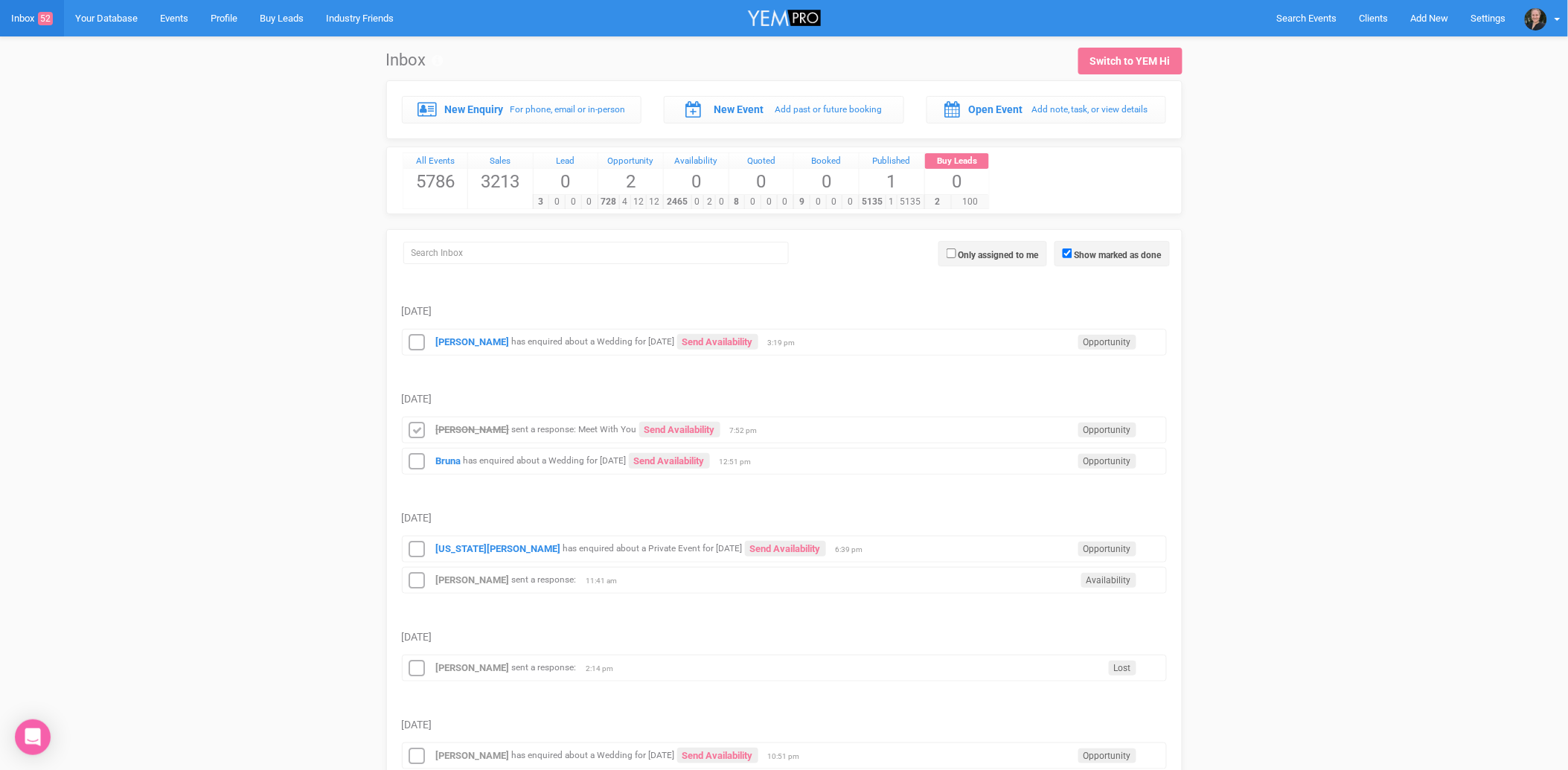
click at [567, 430] on small "sent a response: Meet With You" at bounding box center [575, 430] width 125 height 10
drag, startPoint x: 567, startPoint y: 430, endPoint x: 465, endPoint y: 429, distance: 102.0
click at [465, 429] on strong "[PERSON_NAME]" at bounding box center [472, 430] width 73 height 11
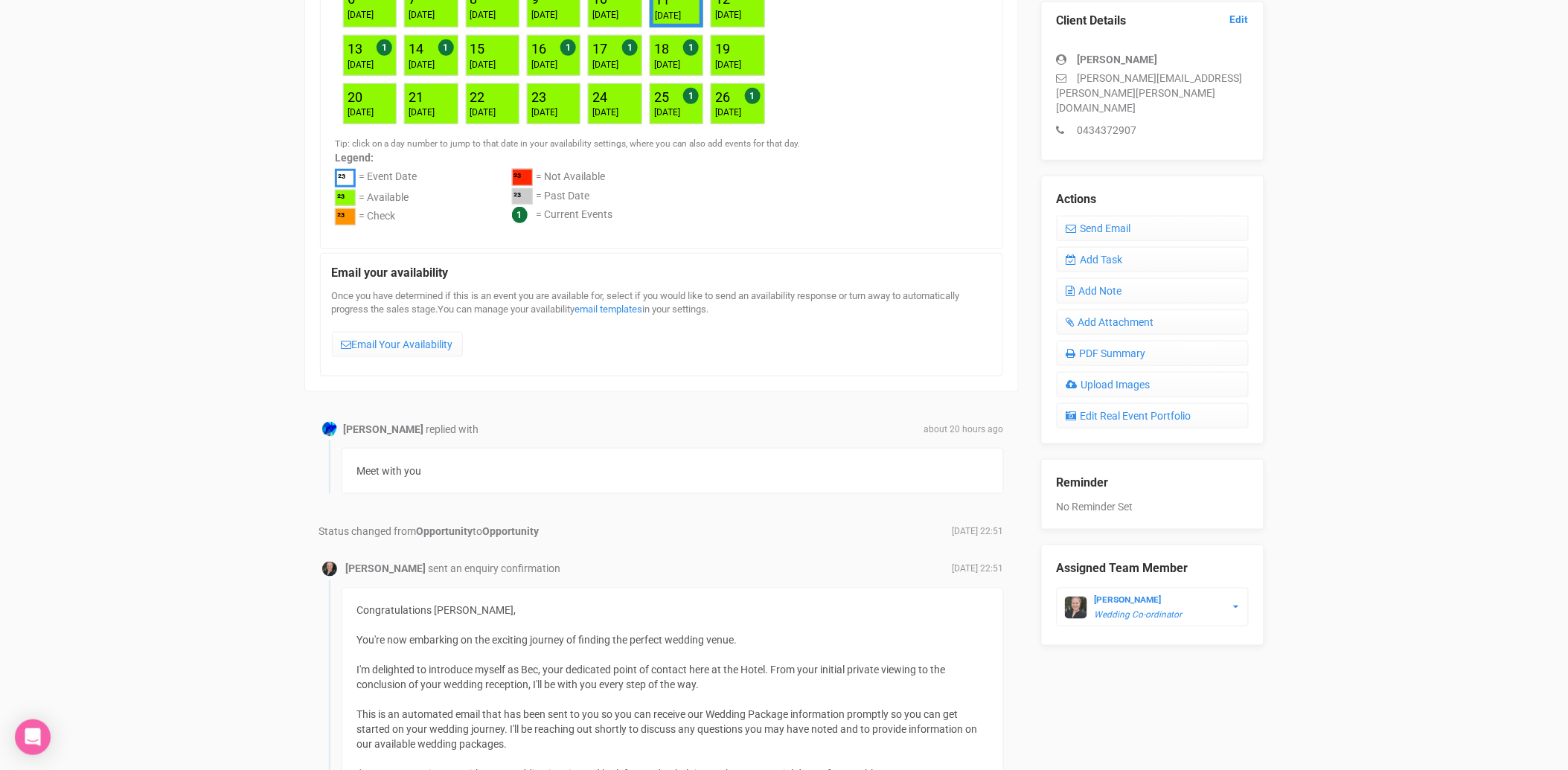
scroll to position [496, 0]
